Goal: Subscribe to service/newsletter

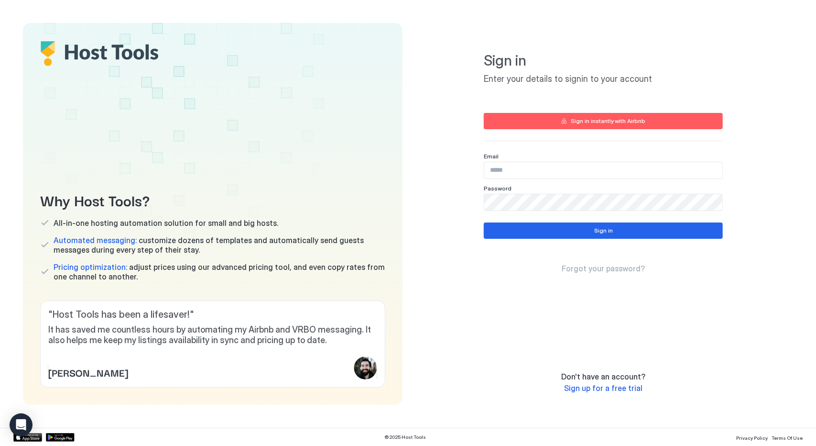
click at [535, 175] on input "Input Field" at bounding box center [603, 170] width 238 height 16
paste input "**********"
type input "**********"
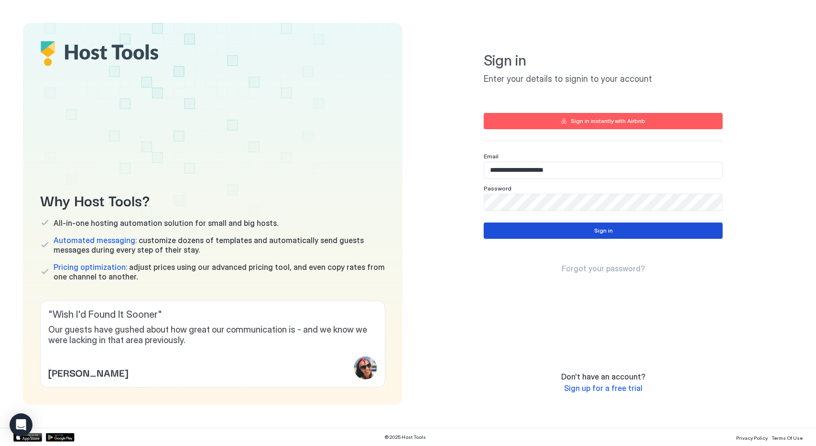
click at [597, 227] on div "Sign in" at bounding box center [603, 230] width 19 height 9
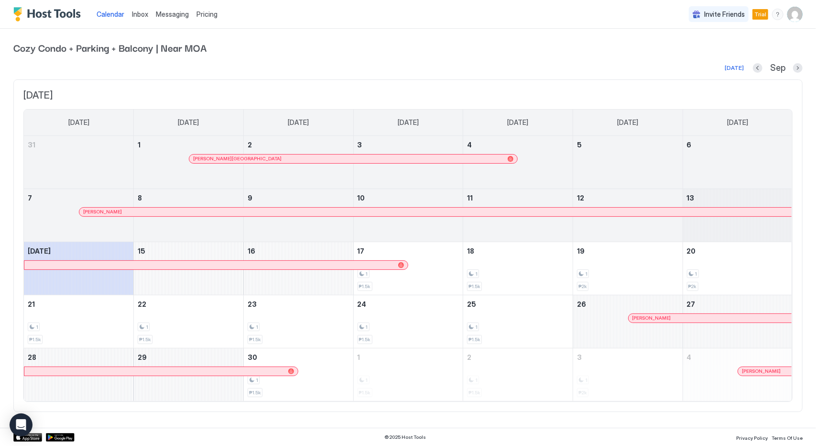
click at [204, 14] on span "Pricing" at bounding box center [207, 14] width 21 height 9
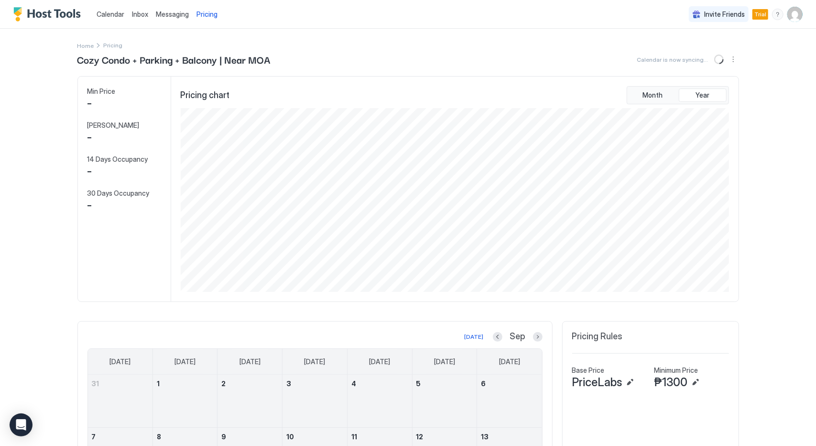
scroll to position [184, 551]
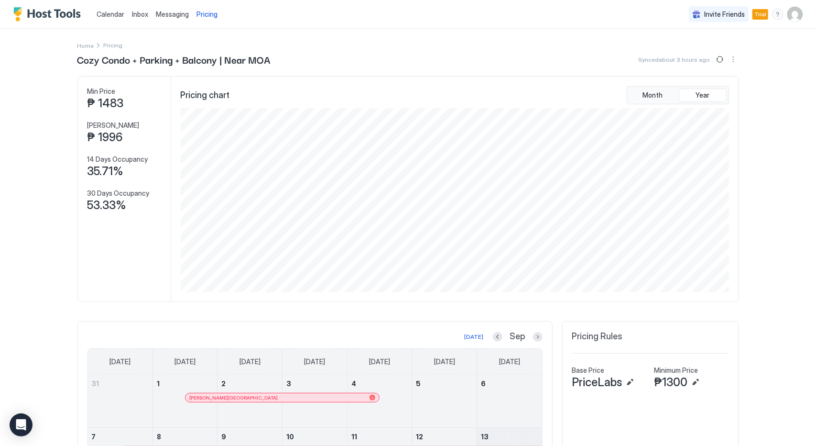
drag, startPoint x: 71, startPoint y: 15, endPoint x: 77, endPoint y: 15, distance: 6.7
click at [70, 15] on img "Host Tools Logo" at bounding box center [49, 14] width 72 height 14
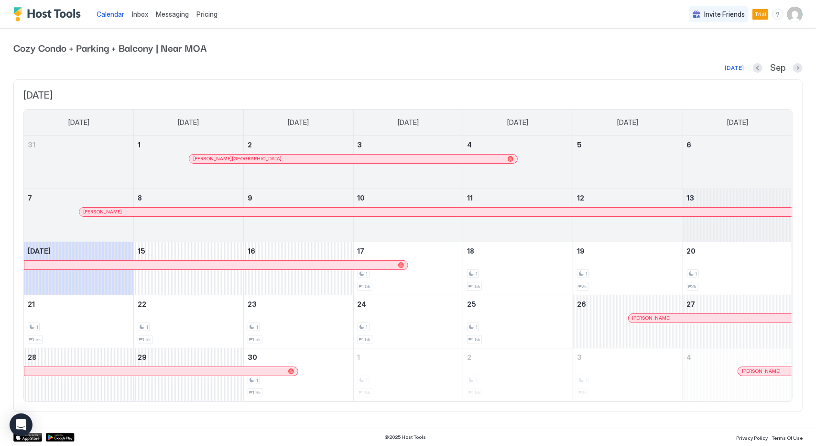
click at [758, 16] on span "Trial" at bounding box center [761, 14] width 12 height 9
click at [762, 15] on span "Trial" at bounding box center [761, 14] width 12 height 9
drag, startPoint x: 803, startPoint y: 1, endPoint x: 530, endPoint y: 49, distance: 277.8
click at [530, 49] on span "Cozy Condo + Parking + Balcony | Near MOA" at bounding box center [408, 47] width 790 height 14
click at [383, 47] on span "Cozy Condo + Parking + Balcony | Near MOA" at bounding box center [408, 47] width 790 height 14
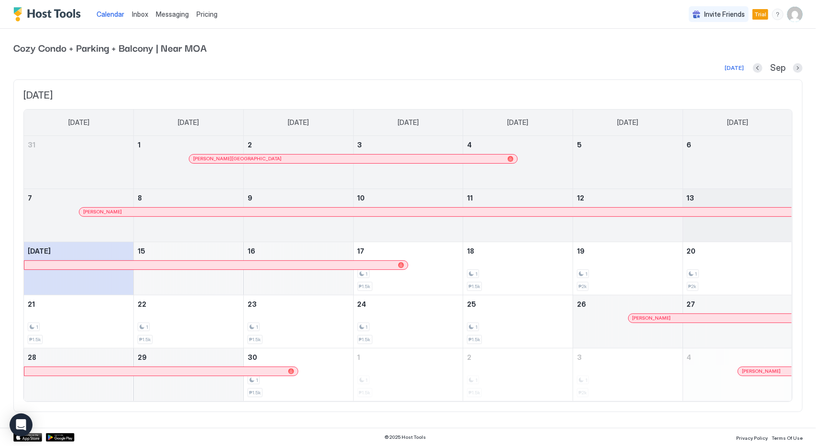
click at [210, 12] on span "Pricing" at bounding box center [207, 14] width 21 height 9
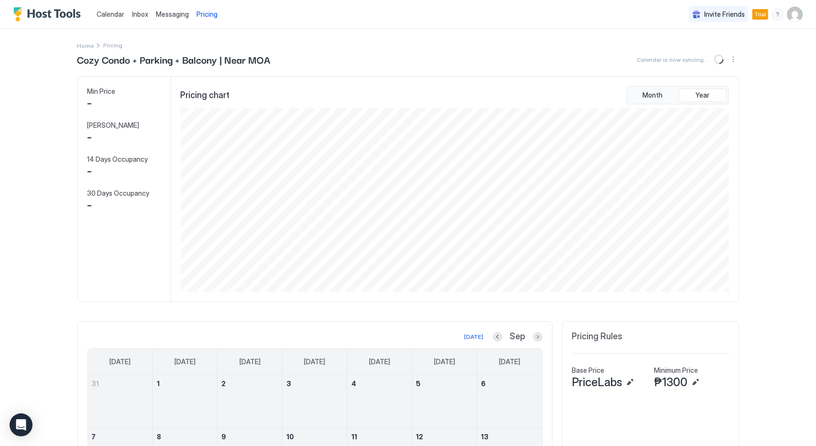
scroll to position [184, 551]
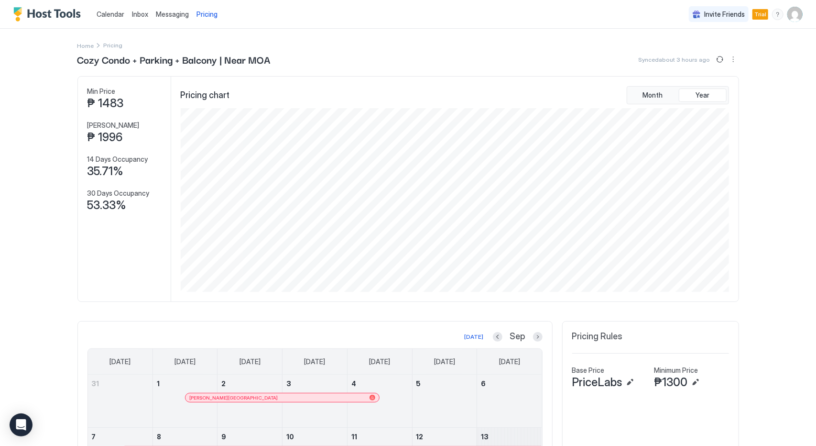
click at [46, 15] on img "Host Tools Logo" at bounding box center [49, 14] width 72 height 14
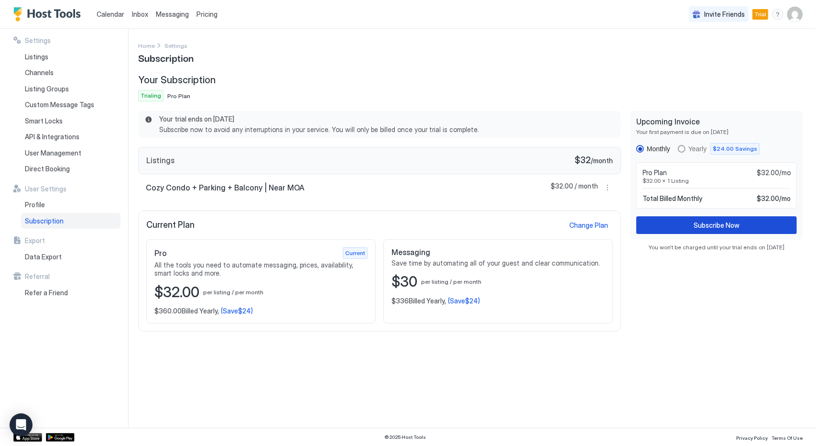
click at [723, 226] on div "Subscribe Now" at bounding box center [717, 225] width 46 height 10
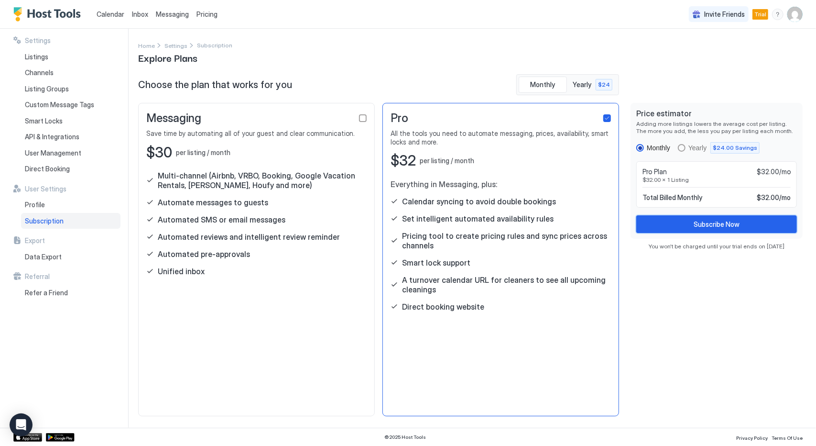
click at [755, 224] on button "Subscribe Now" at bounding box center [717, 224] width 161 height 18
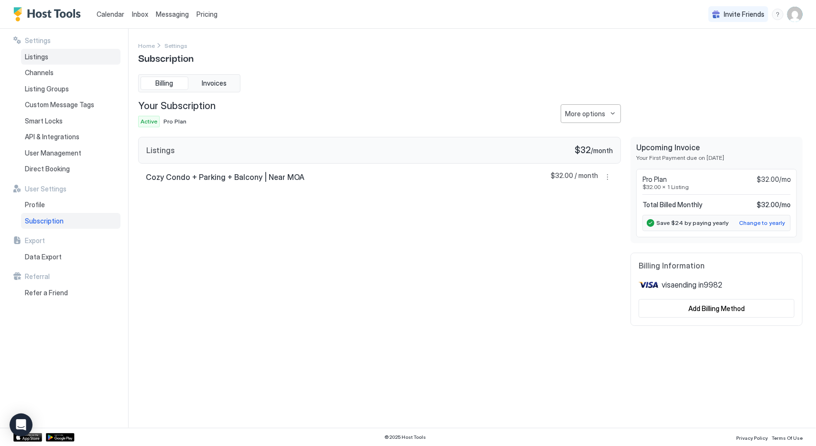
click at [46, 60] on span "Listings" at bounding box center [36, 57] width 23 height 9
